Goal: Check status: Check status

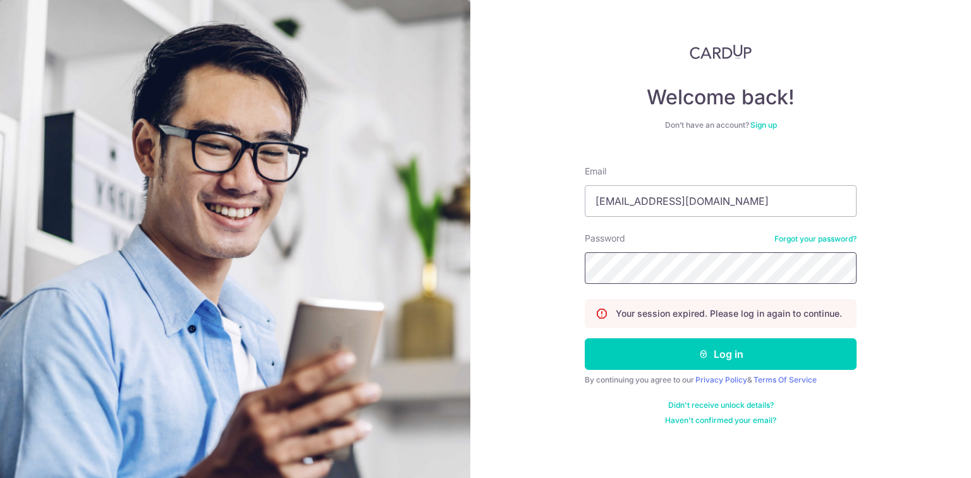
click at [585, 338] on button "Log in" at bounding box center [721, 354] width 272 height 32
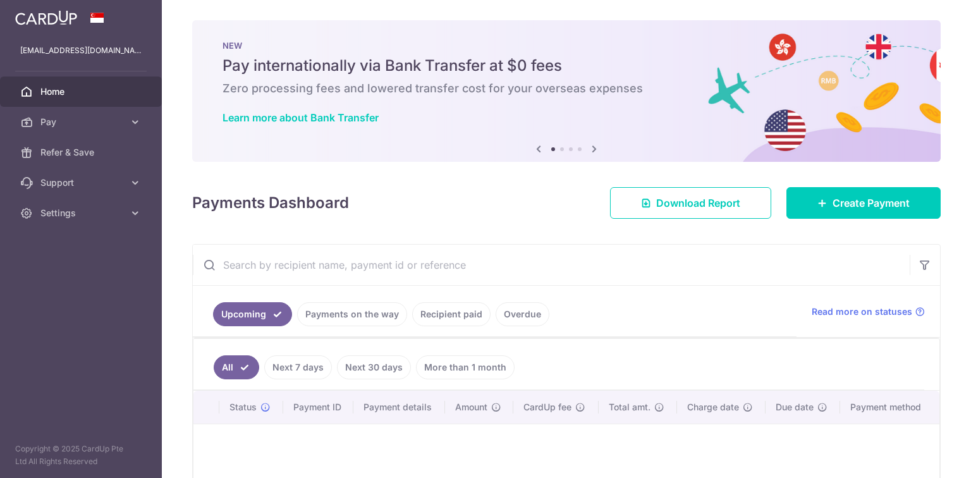
click at [420, 309] on link "Recipient paid" at bounding box center [451, 314] width 78 height 24
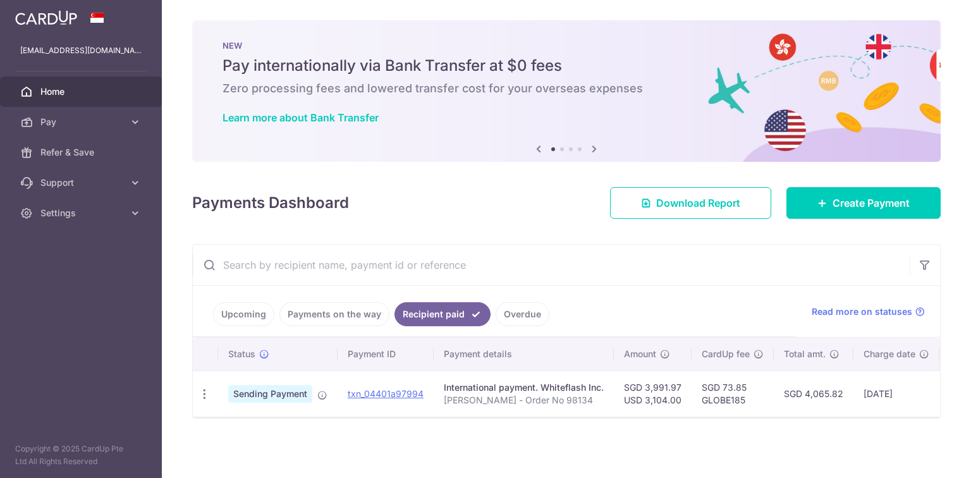
click at [353, 320] on link "Payments on the way" at bounding box center [335, 314] width 110 height 24
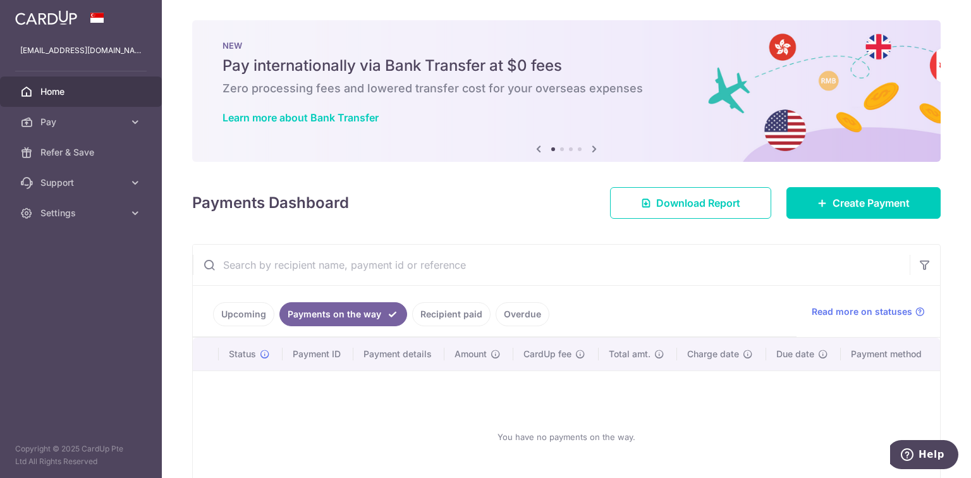
click at [434, 321] on link "Recipient paid" at bounding box center [451, 314] width 78 height 24
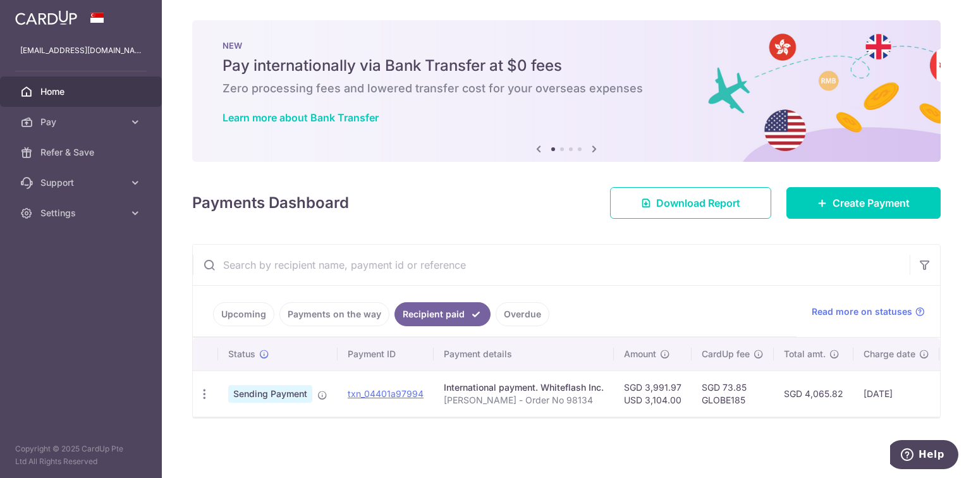
click at [501, 318] on link "Overdue" at bounding box center [523, 314] width 54 height 24
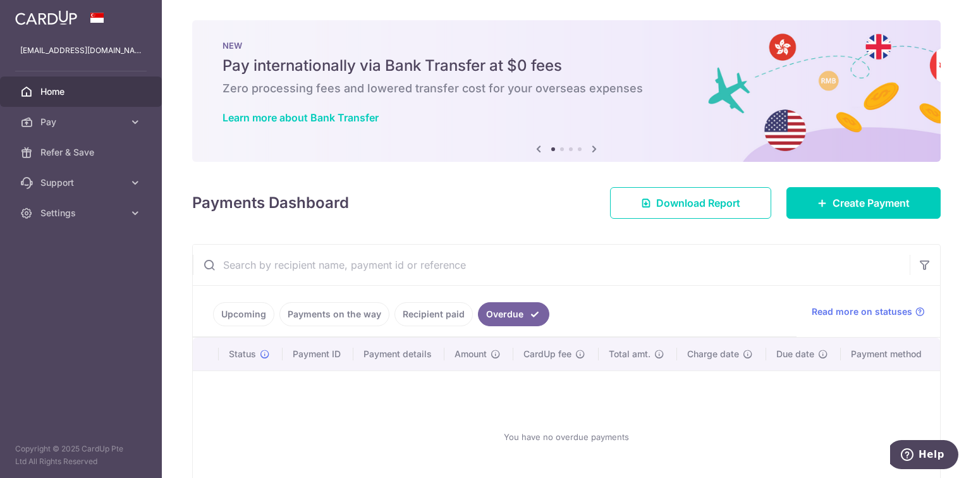
click at [440, 319] on link "Recipient paid" at bounding box center [434, 314] width 78 height 24
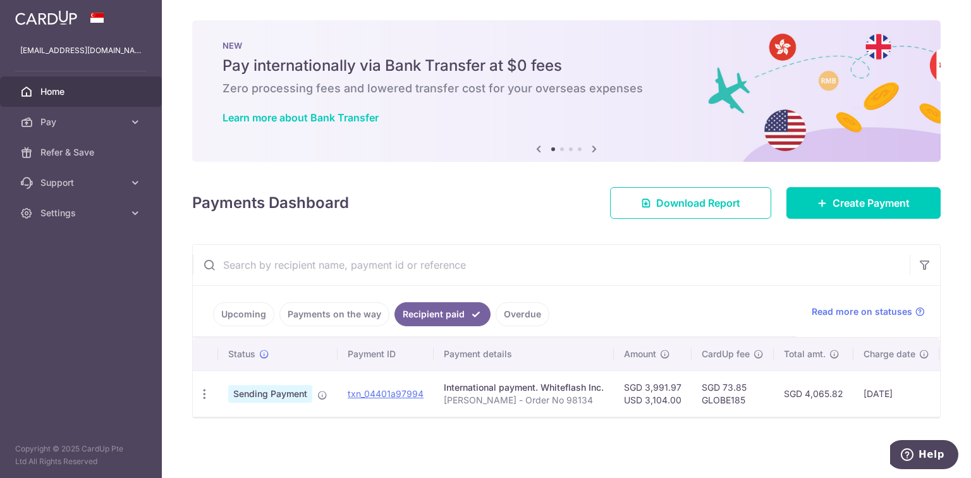
click at [316, 319] on link "Payments on the way" at bounding box center [335, 314] width 110 height 24
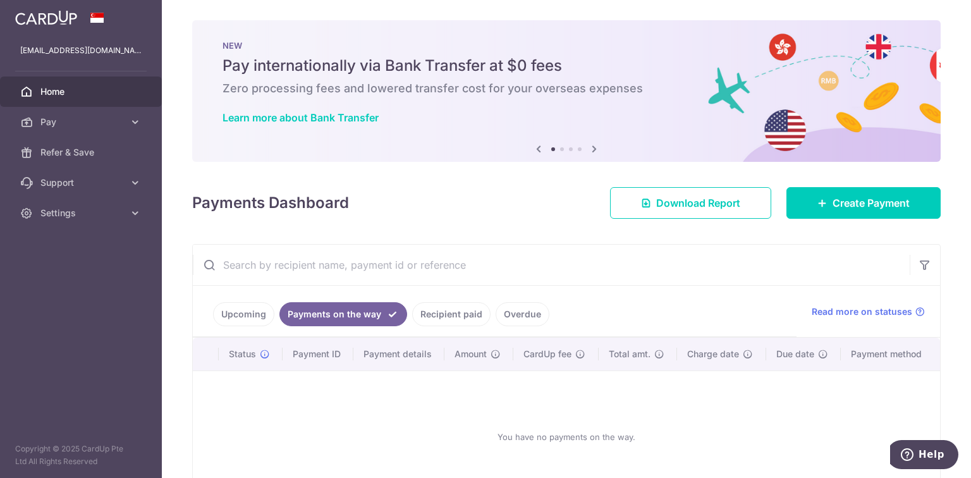
click at [230, 319] on link "Upcoming" at bounding box center [243, 314] width 61 height 24
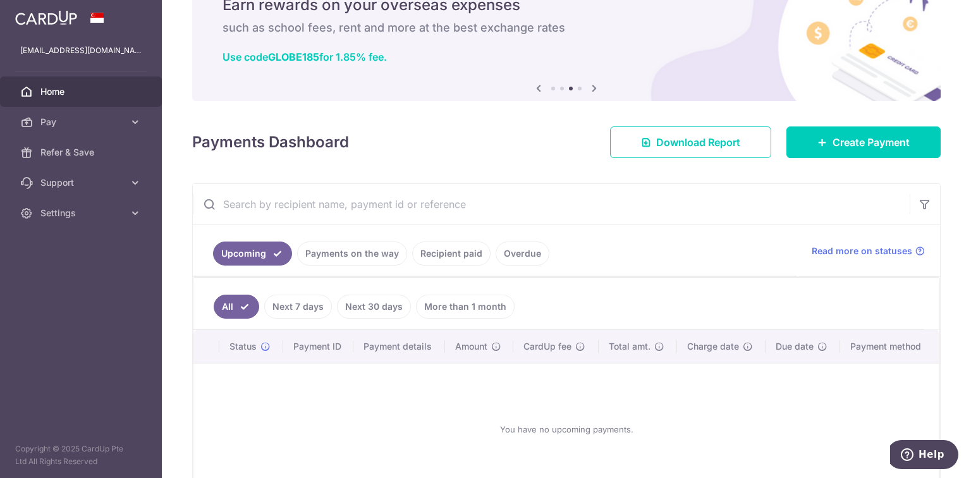
scroll to position [137, 0]
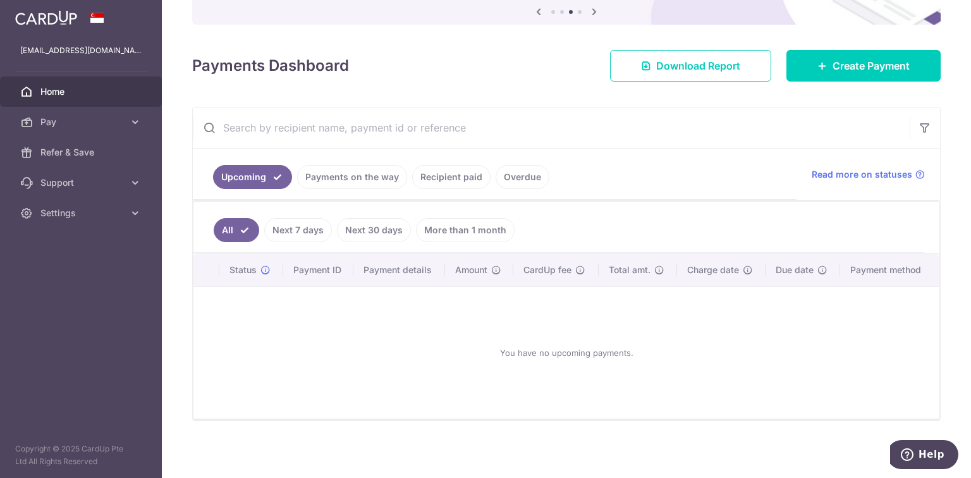
click at [357, 182] on link "Payments on the way" at bounding box center [352, 177] width 110 height 24
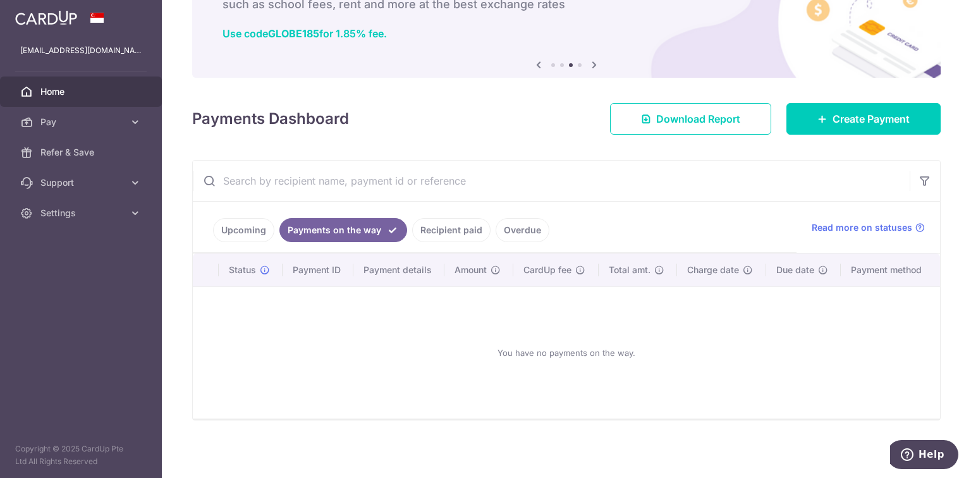
click at [447, 228] on link "Recipient paid" at bounding box center [451, 230] width 78 height 24
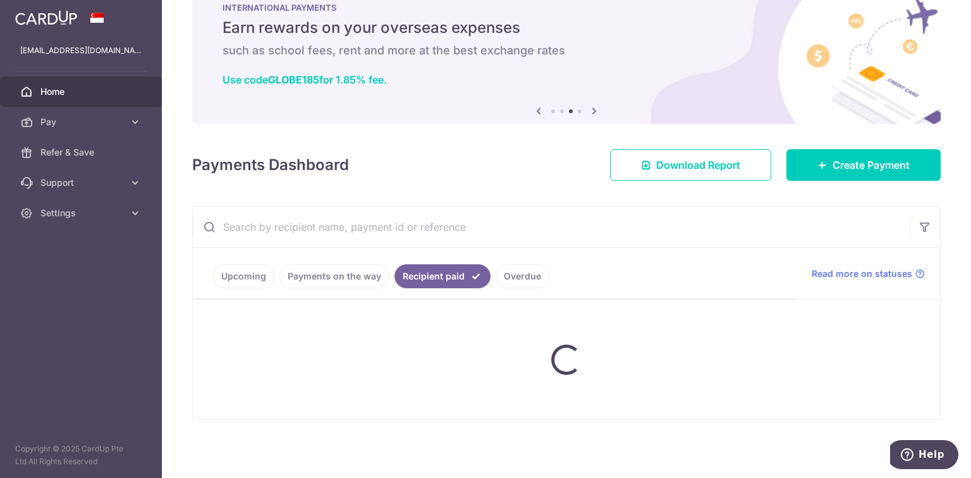
scroll to position [3, 0]
